Goal: Navigation & Orientation: Find specific page/section

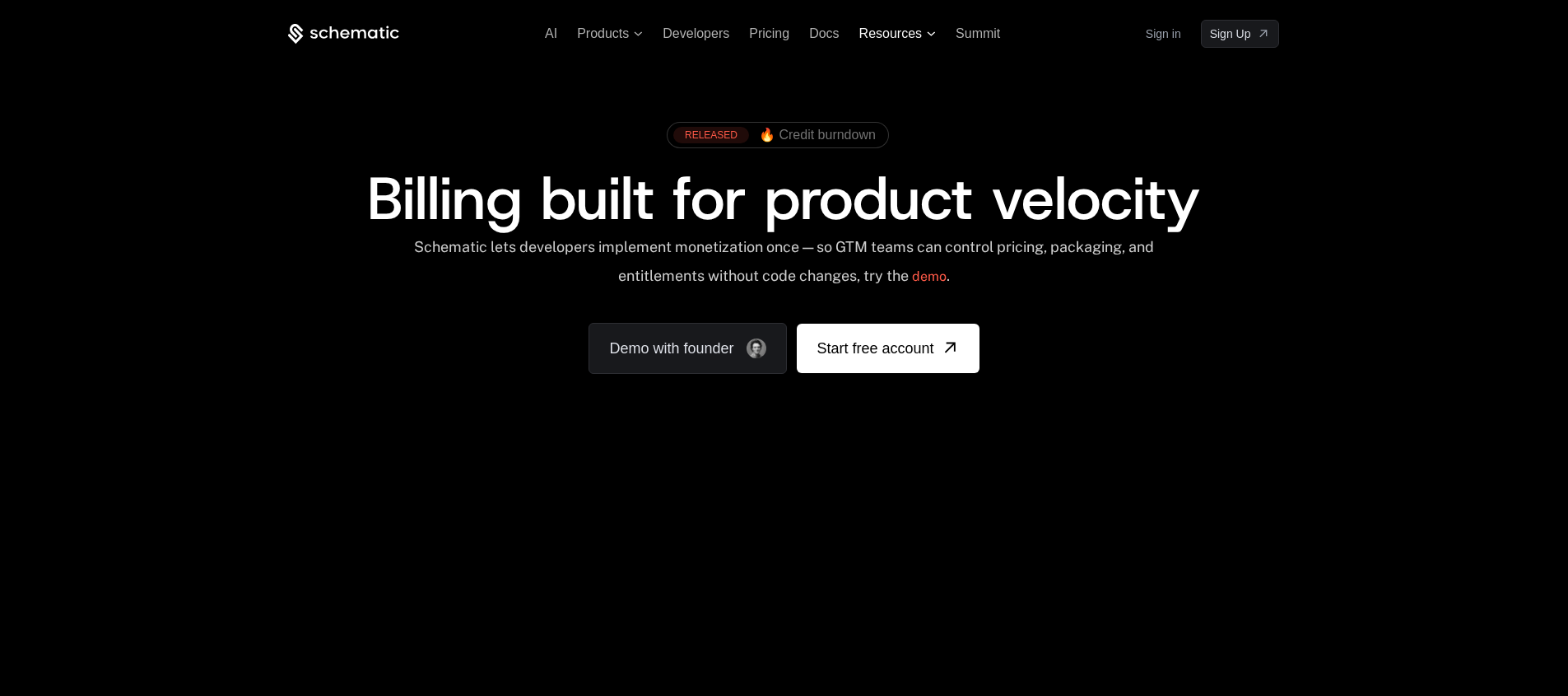
click at [922, 32] on span "Resources" at bounding box center [890, 33] width 63 height 14
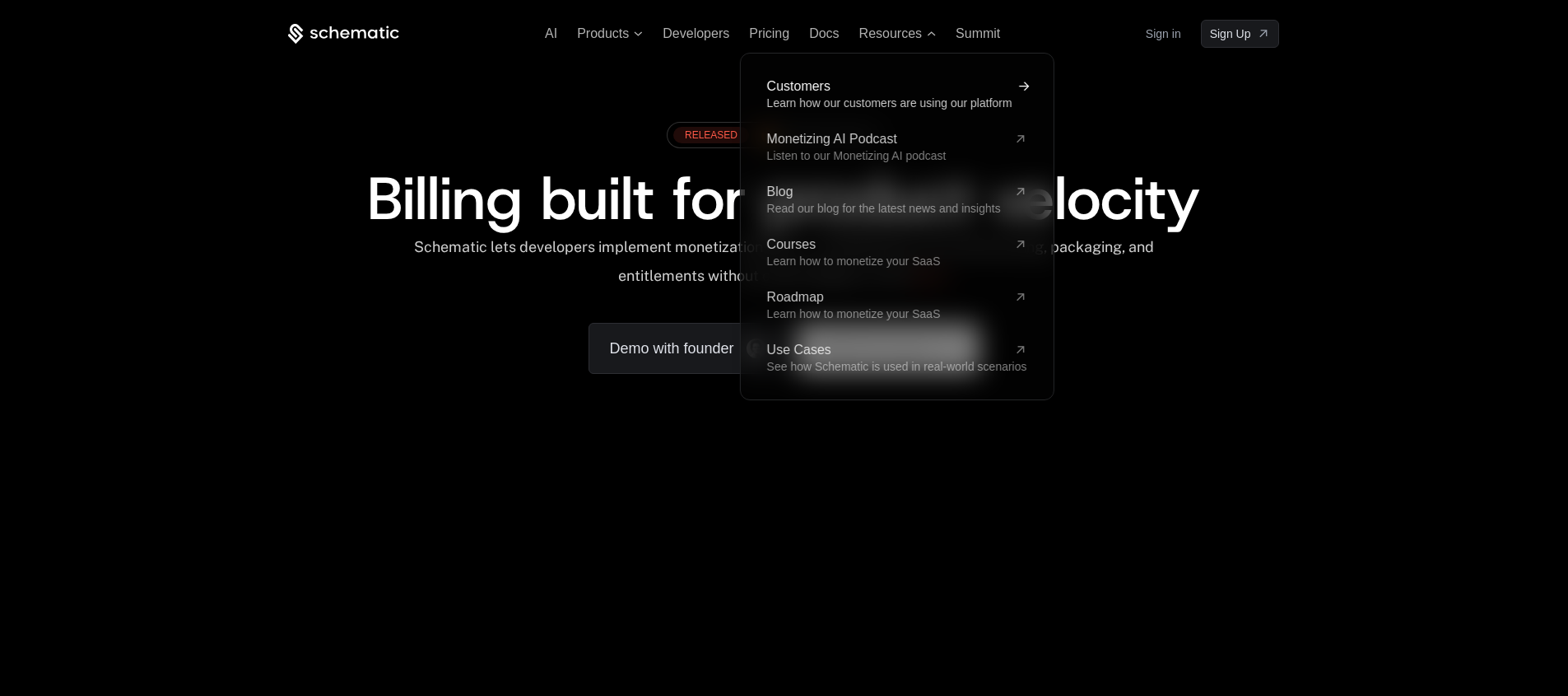
click at [861, 87] on span "Customers" at bounding box center [887, 87] width 241 height 13
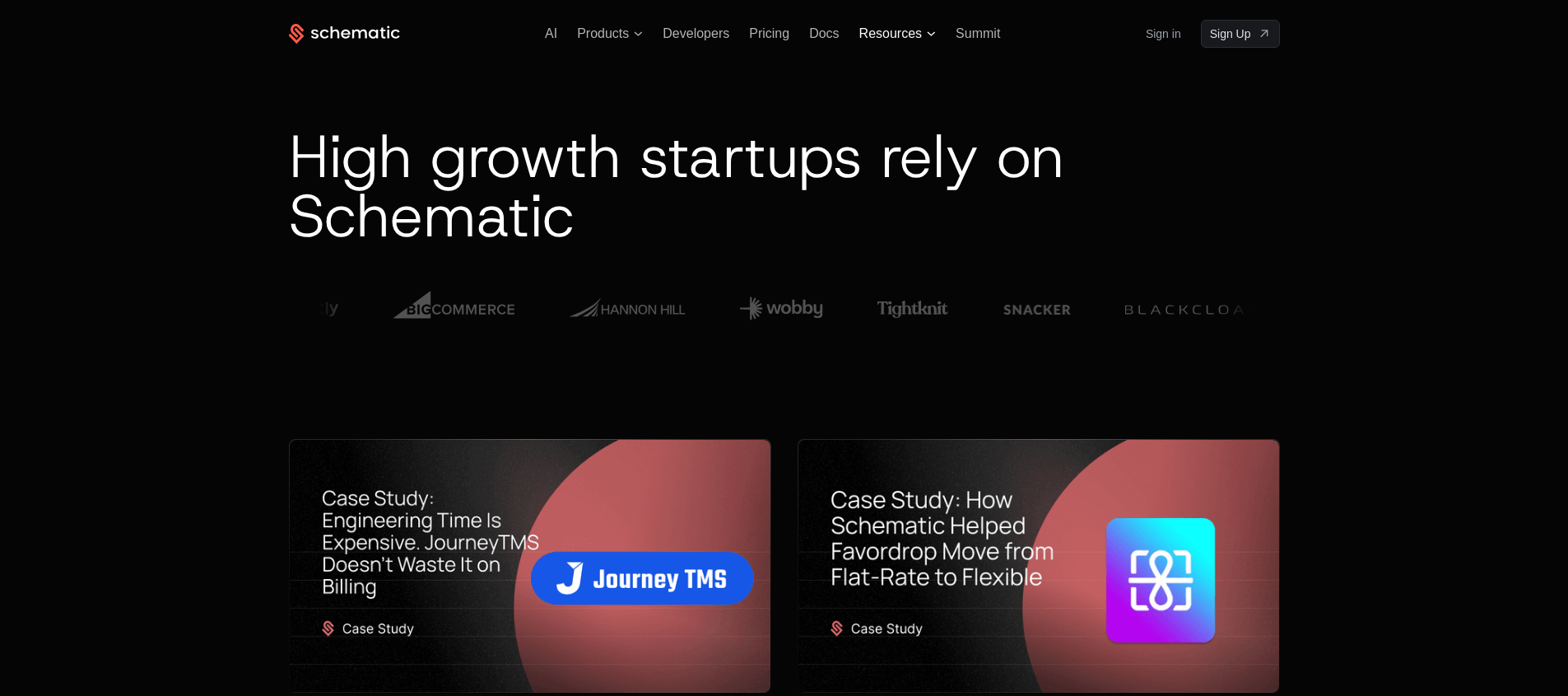
click at [889, 26] on span "Resources" at bounding box center [890, 33] width 63 height 14
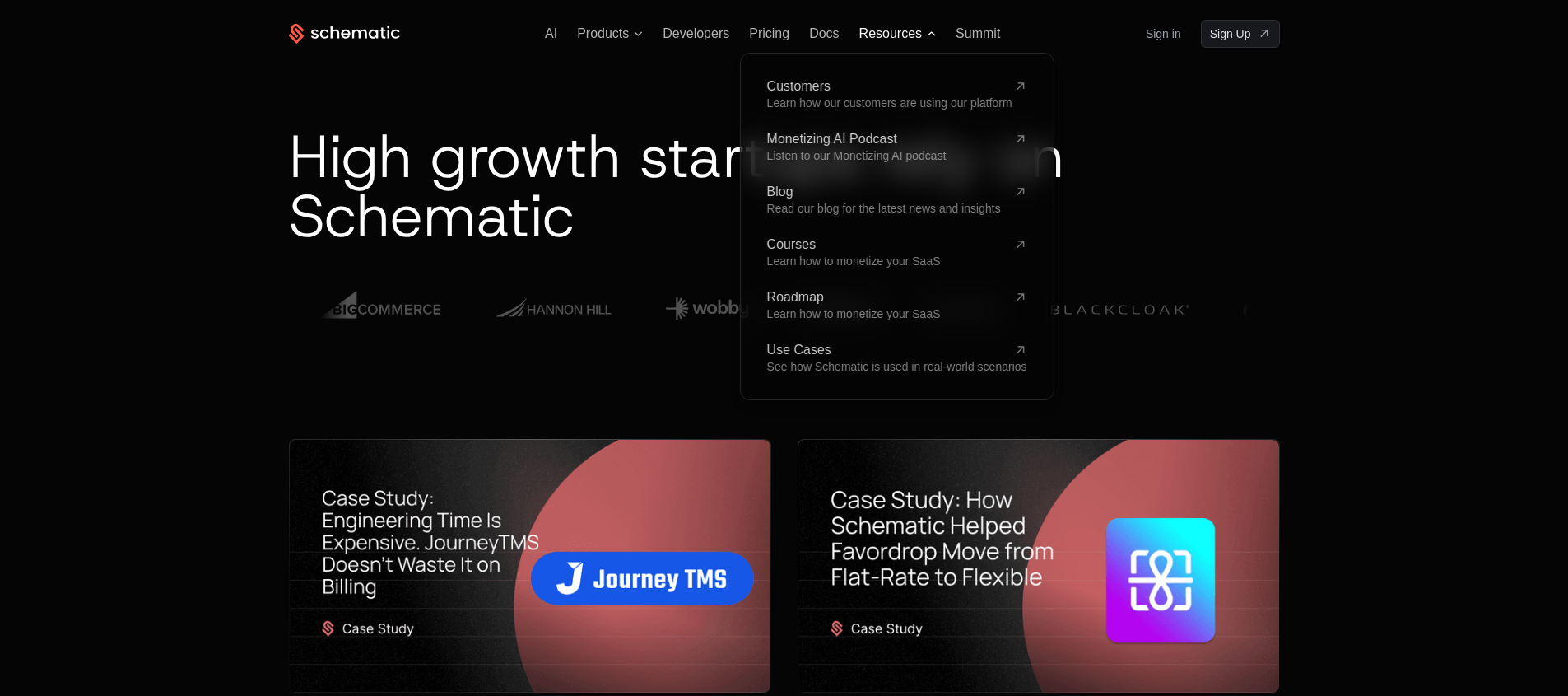
click at [890, 26] on span "Resources" at bounding box center [890, 33] width 63 height 14
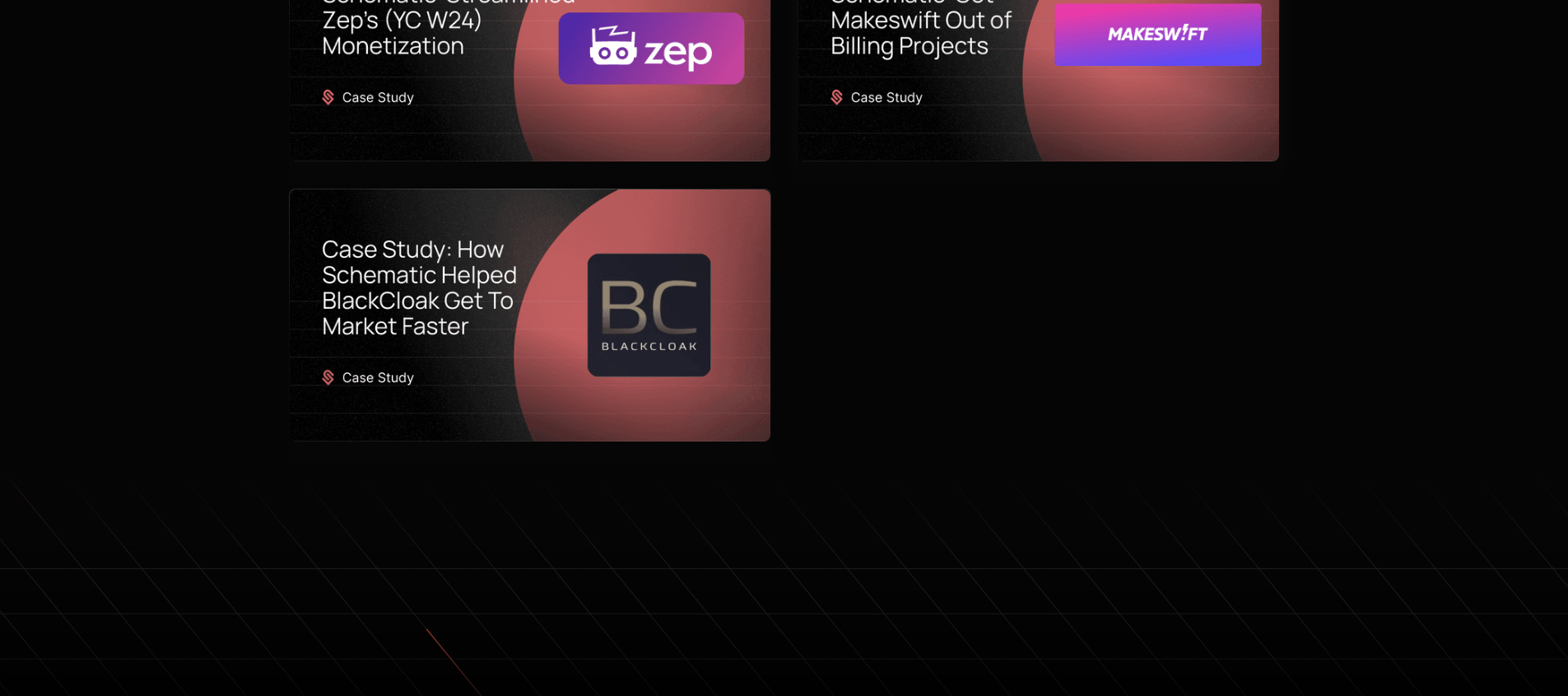
scroll to position [1388, 0]
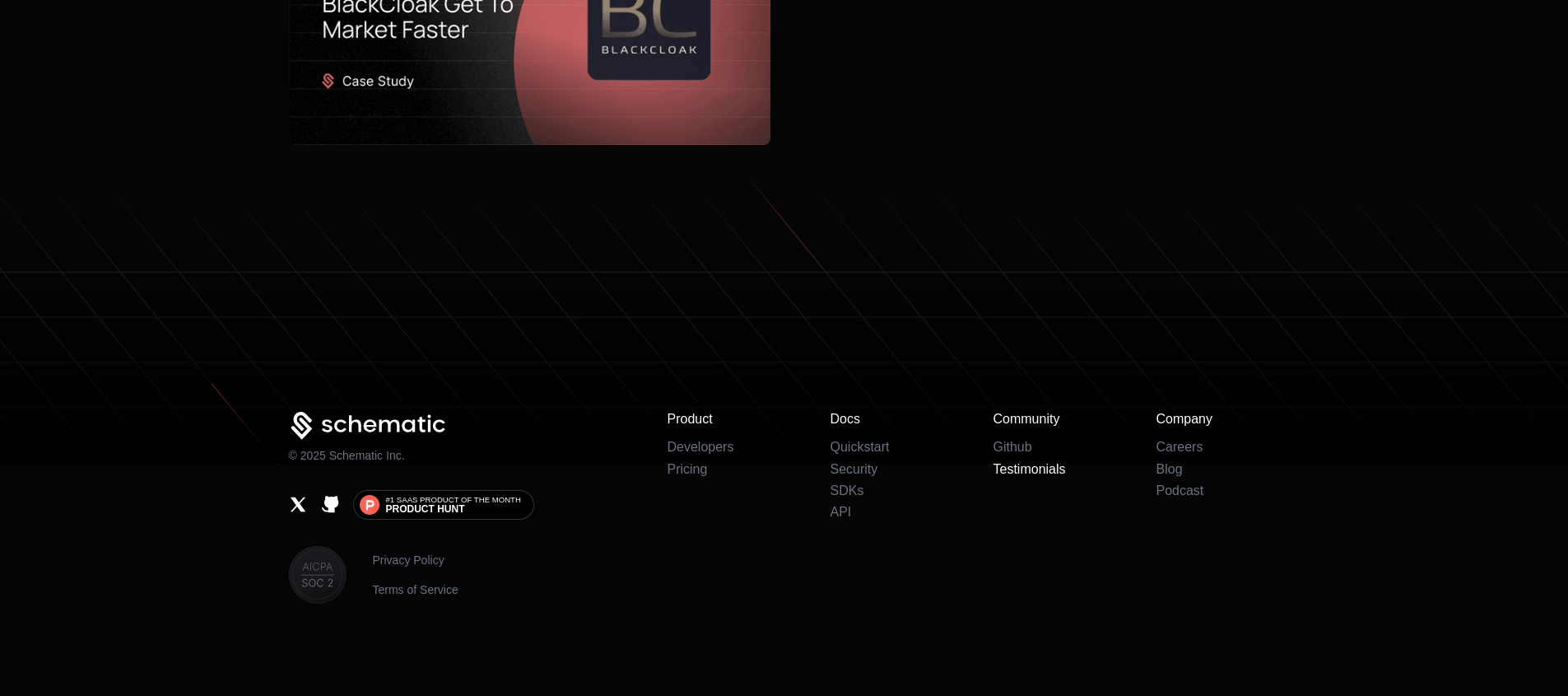
click at [1024, 468] on link "Testimonials" at bounding box center [1029, 469] width 72 height 14
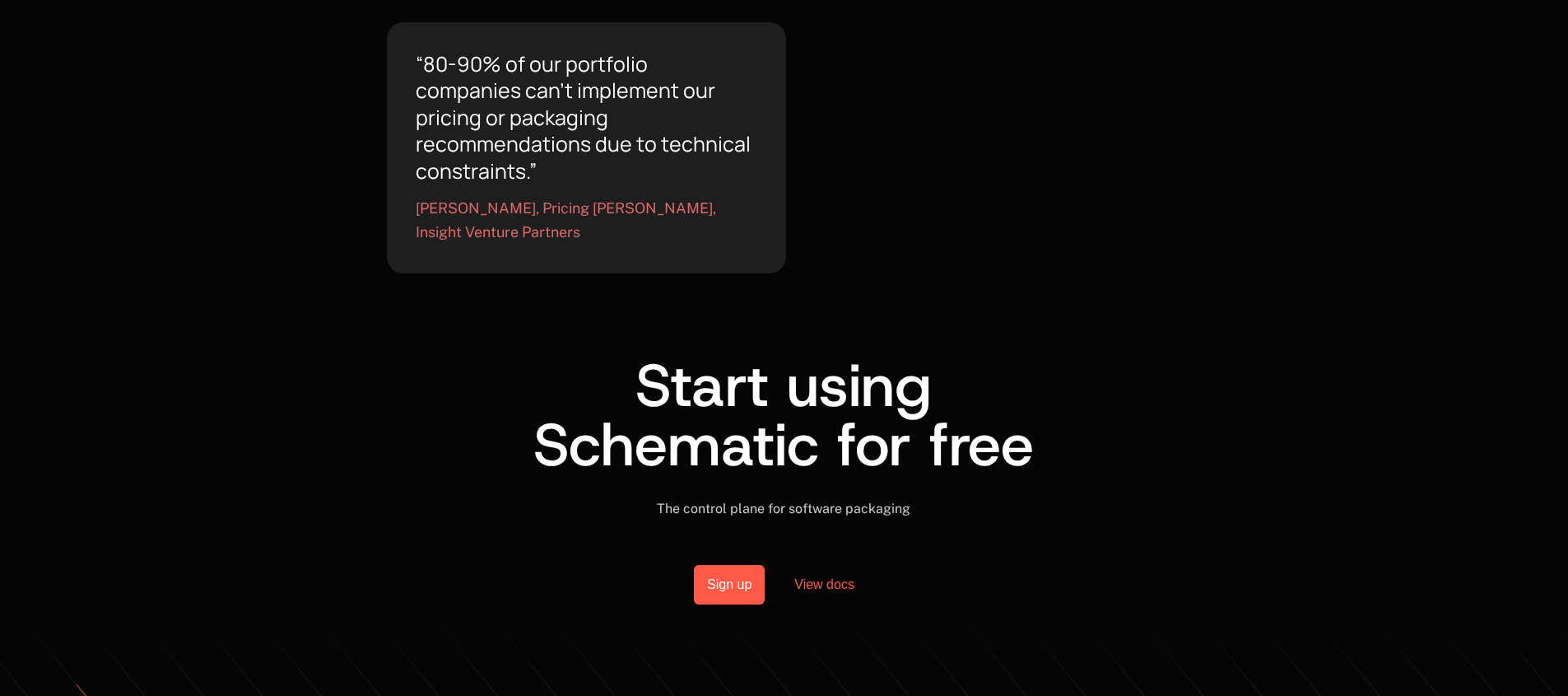
scroll to position [1817, 0]
